Goal: Task Accomplishment & Management: Use online tool/utility

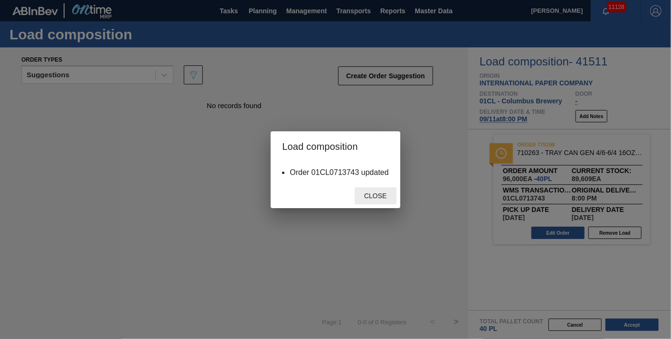
click at [378, 194] on span "Close" at bounding box center [374, 196] width 37 height 8
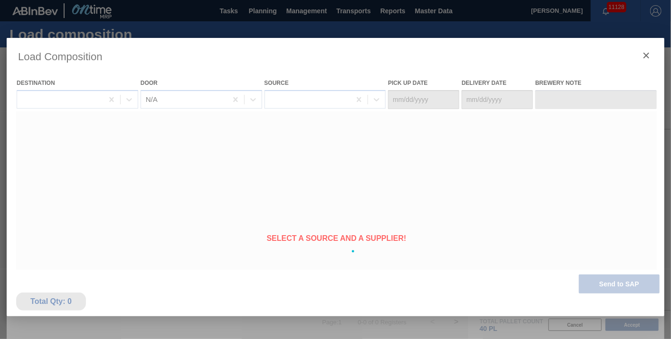
click at [396, 323] on div at bounding box center [335, 251] width 657 height 427
type Date "[DATE]"
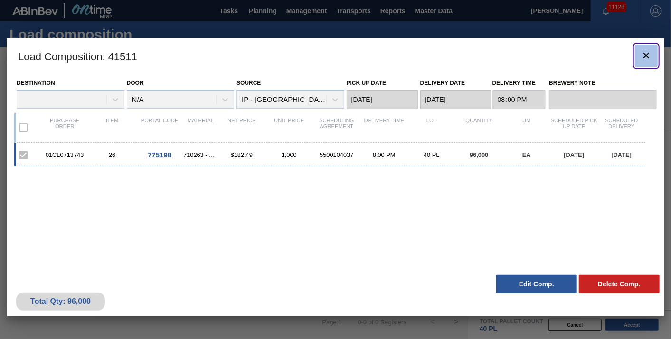
click at [639, 56] on button "botão de ícone" at bounding box center [646, 56] width 23 height 23
